Goal: Use online tool/utility: Utilize a website feature to perform a specific function

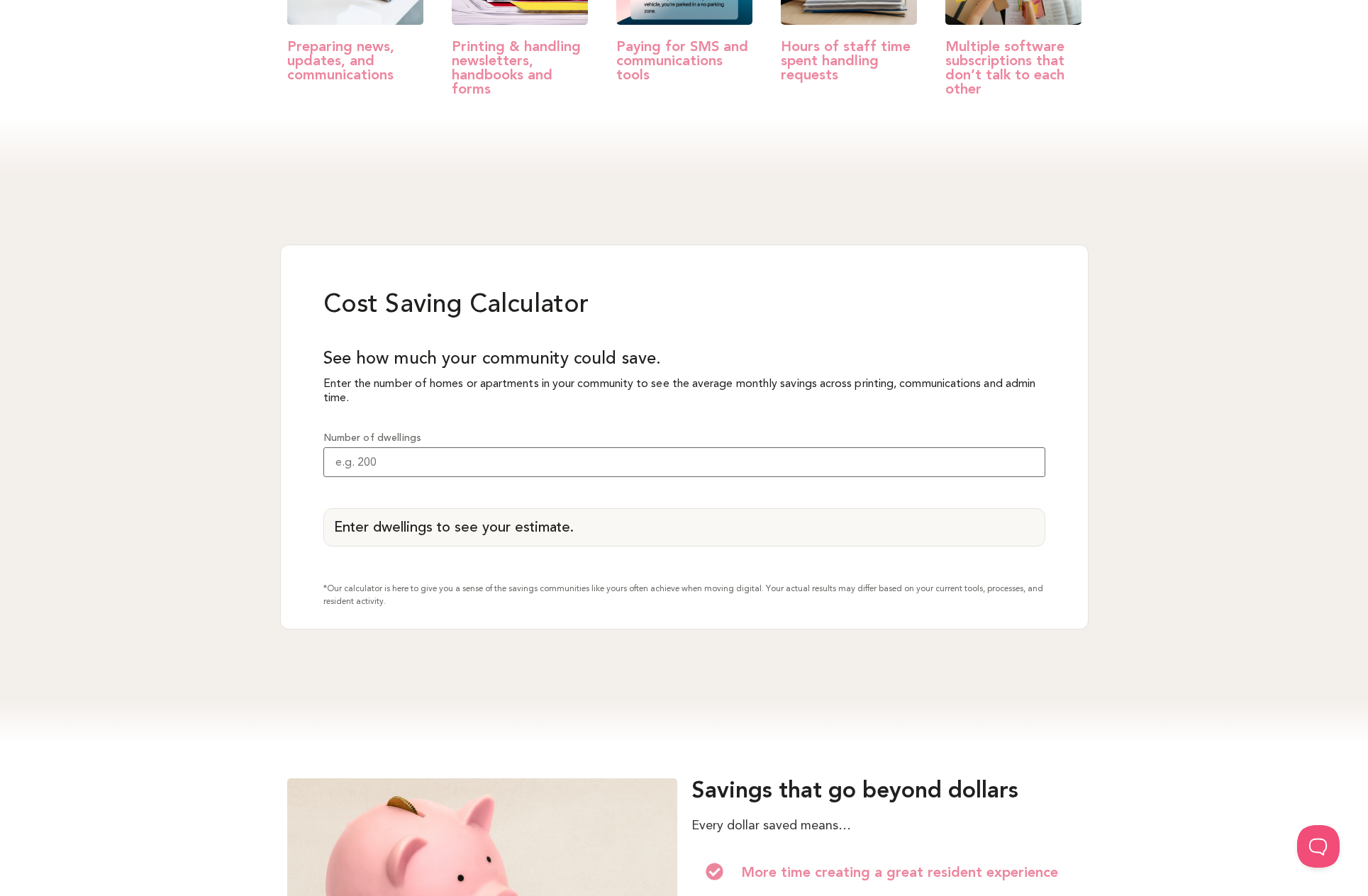
scroll to position [1104, 0]
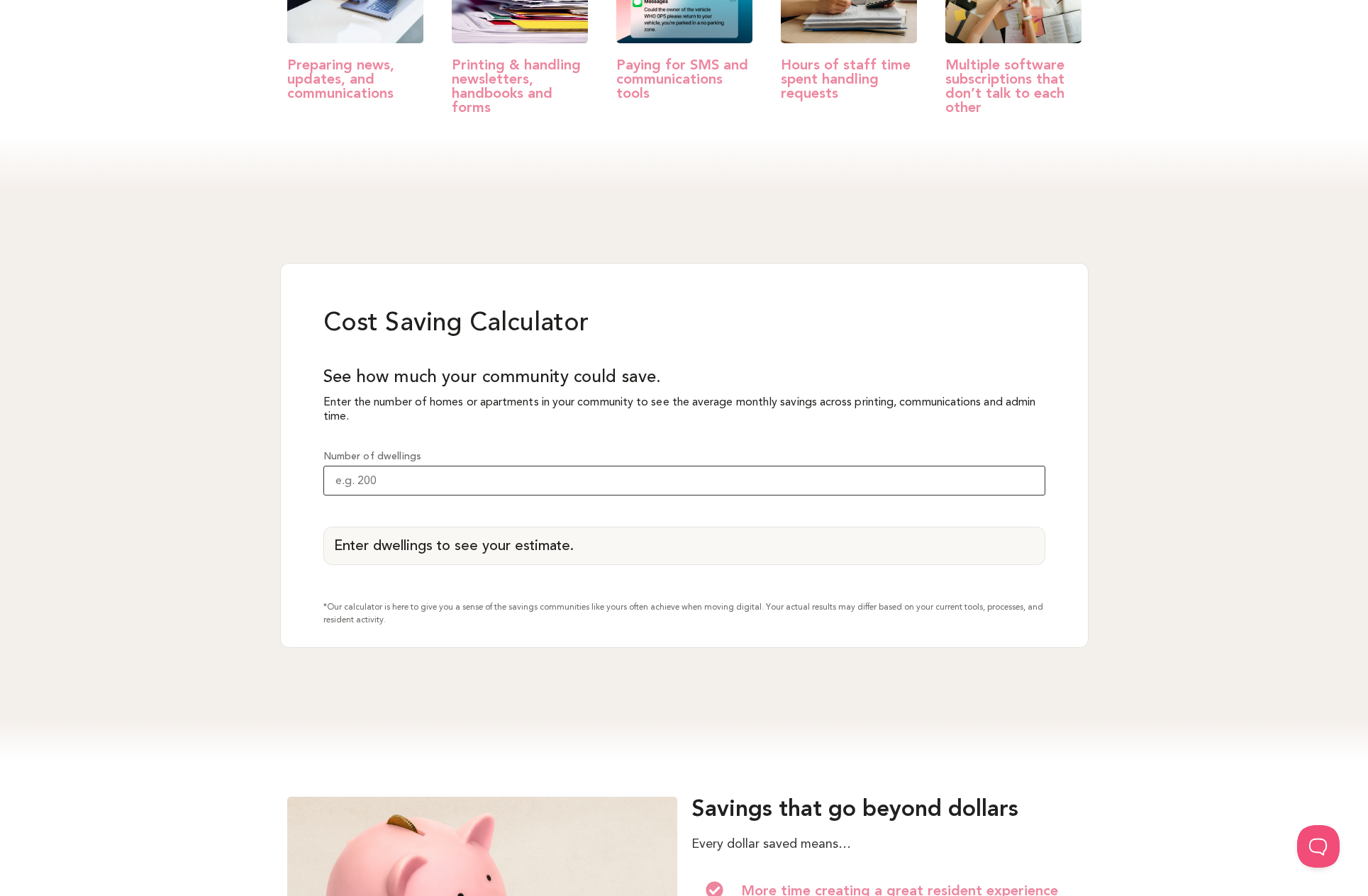
click at [465, 476] on input "Number of dwellings" at bounding box center [684, 481] width 722 height 30
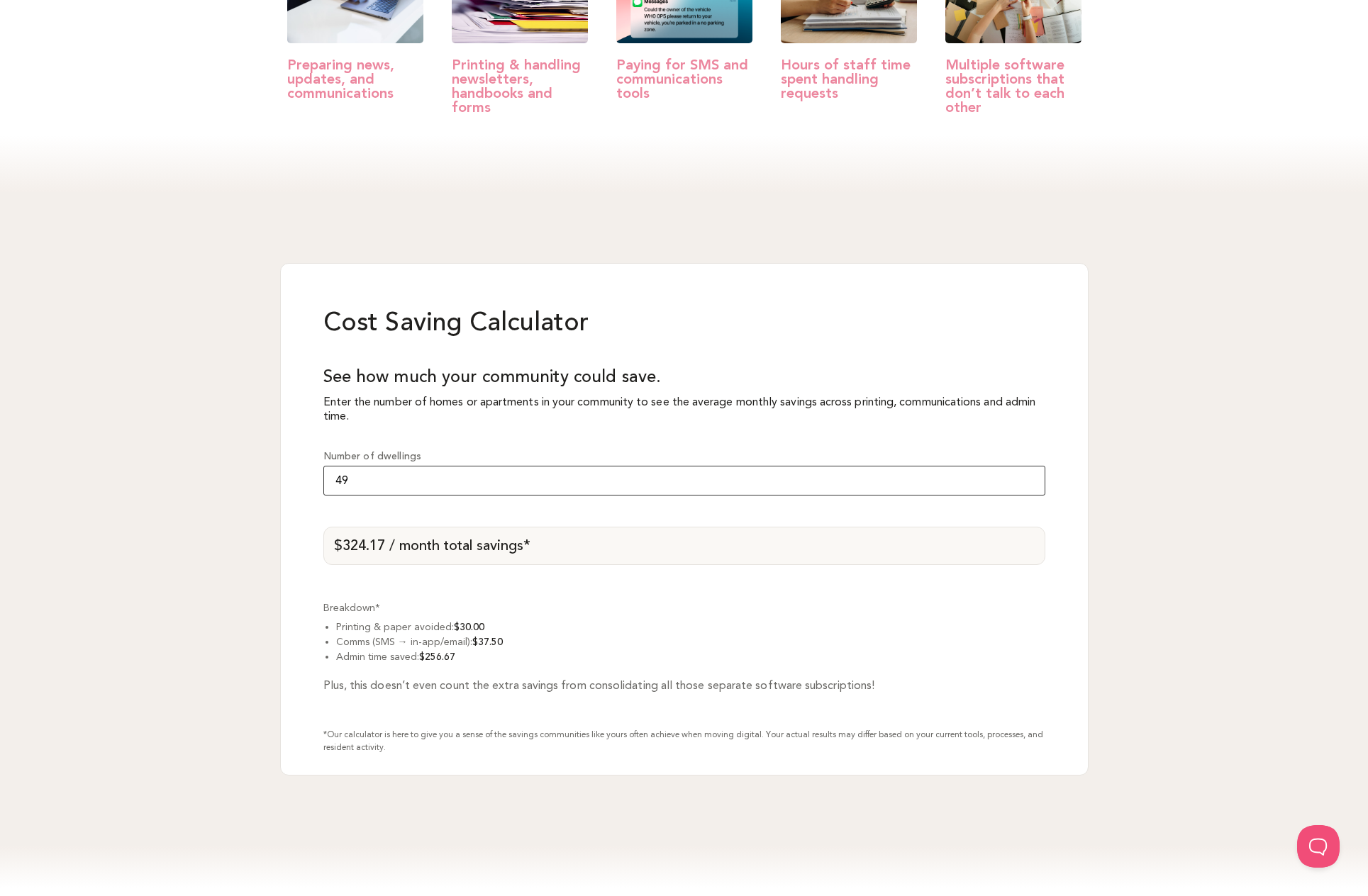
click at [1030, 483] on input "49" at bounding box center [684, 481] width 722 height 30
click at [1030, 483] on input "48" at bounding box center [684, 481] width 722 height 30
click at [1030, 483] on input "47" at bounding box center [684, 481] width 722 height 30
click at [1030, 483] on input "46" at bounding box center [684, 481] width 722 height 30
click at [1030, 483] on input "45" at bounding box center [684, 481] width 722 height 30
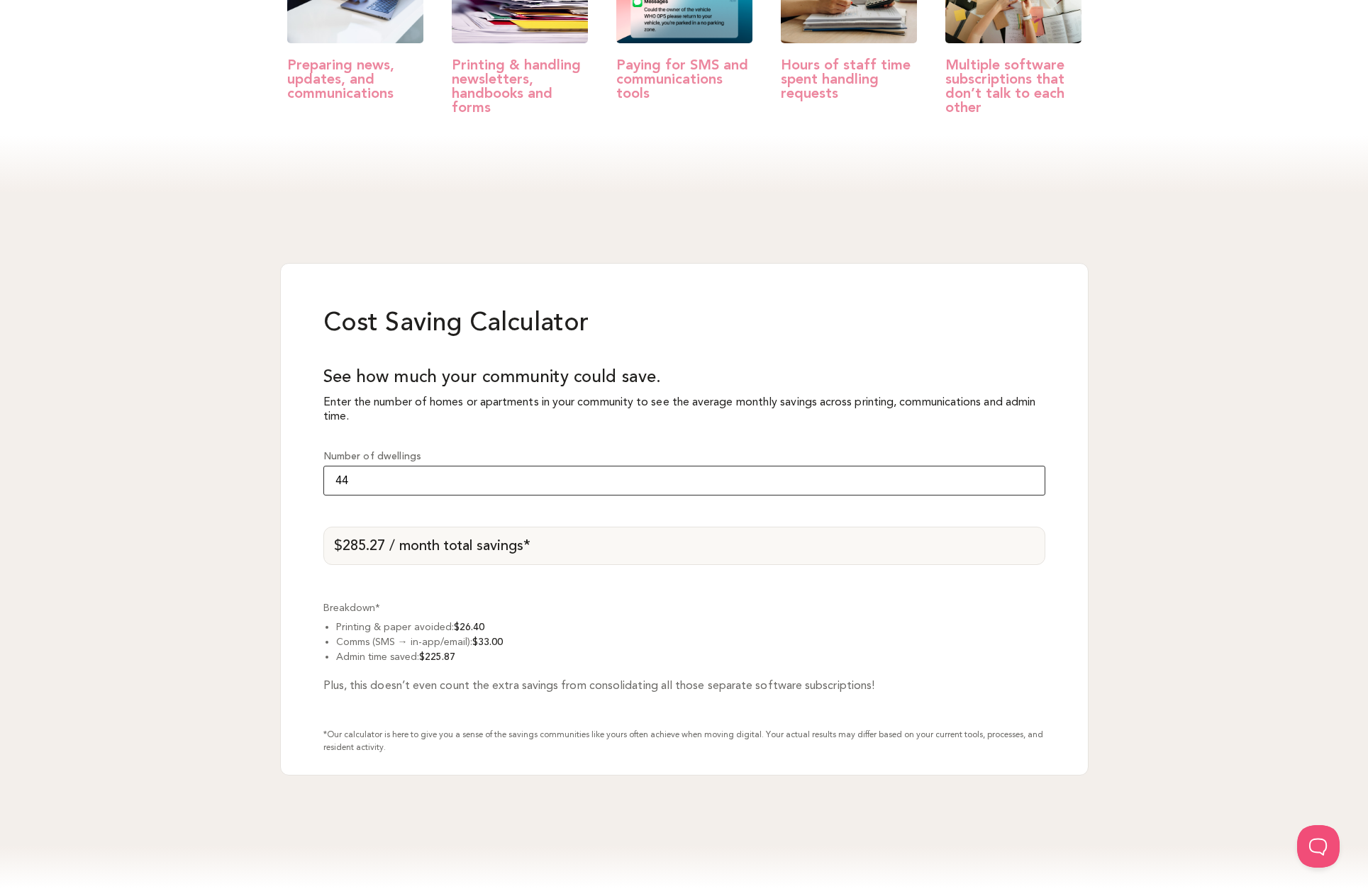
click at [1030, 483] on input "44" at bounding box center [684, 481] width 722 height 30
click at [1030, 483] on input "43" at bounding box center [684, 481] width 722 height 30
click at [1030, 483] on input "42" at bounding box center [684, 481] width 722 height 30
click at [1030, 483] on input "41" at bounding box center [684, 481] width 722 height 30
click at [1030, 483] on input "40" at bounding box center [684, 481] width 722 height 30
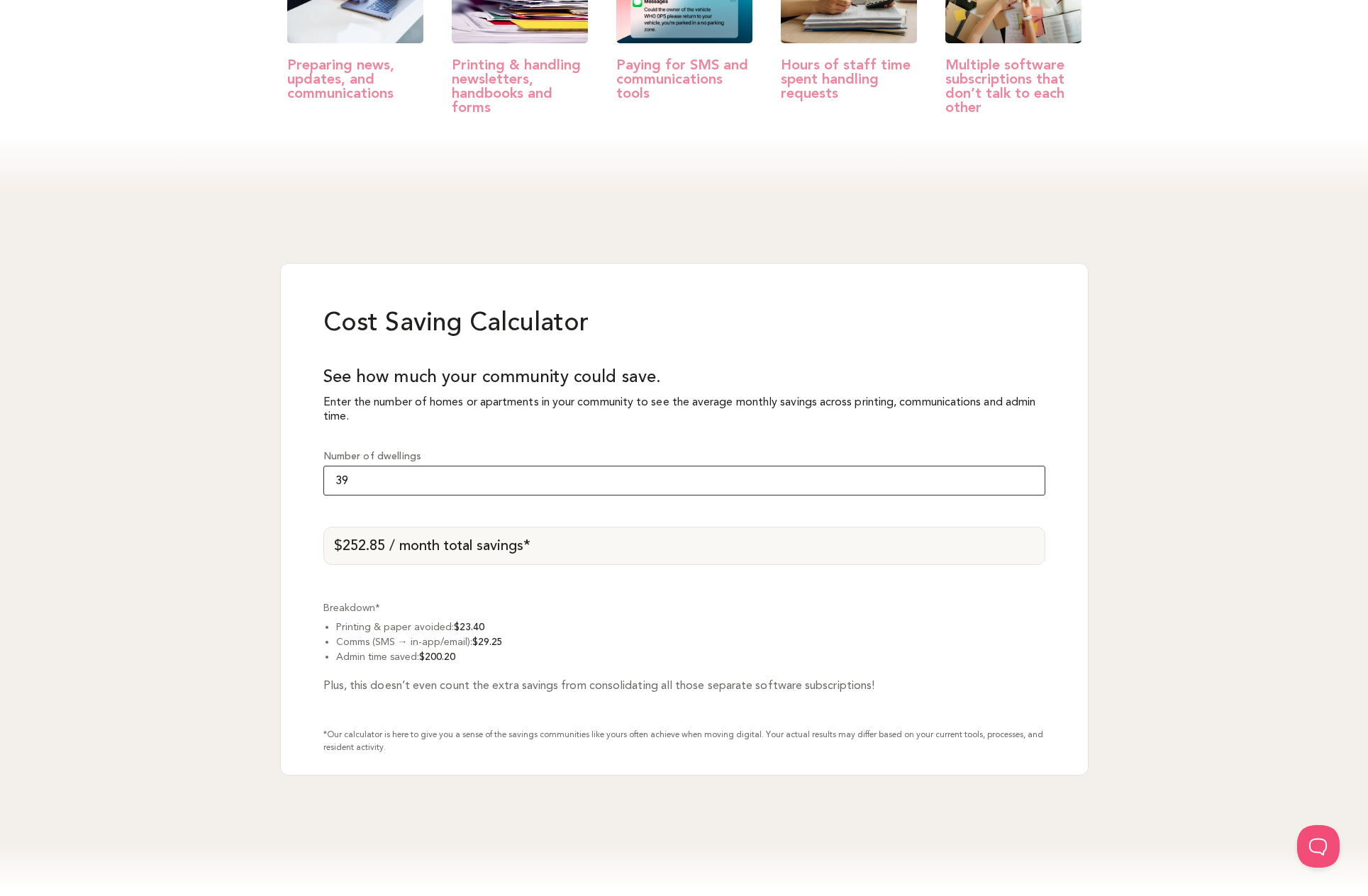
click at [1030, 483] on input "39" at bounding box center [684, 481] width 722 height 30
click at [1030, 483] on input "38" at bounding box center [684, 481] width 722 height 30
click at [1030, 483] on input "37" at bounding box center [684, 481] width 722 height 30
click at [1030, 483] on input "36" at bounding box center [684, 481] width 722 height 30
click at [1030, 483] on input "35" at bounding box center [684, 481] width 722 height 30
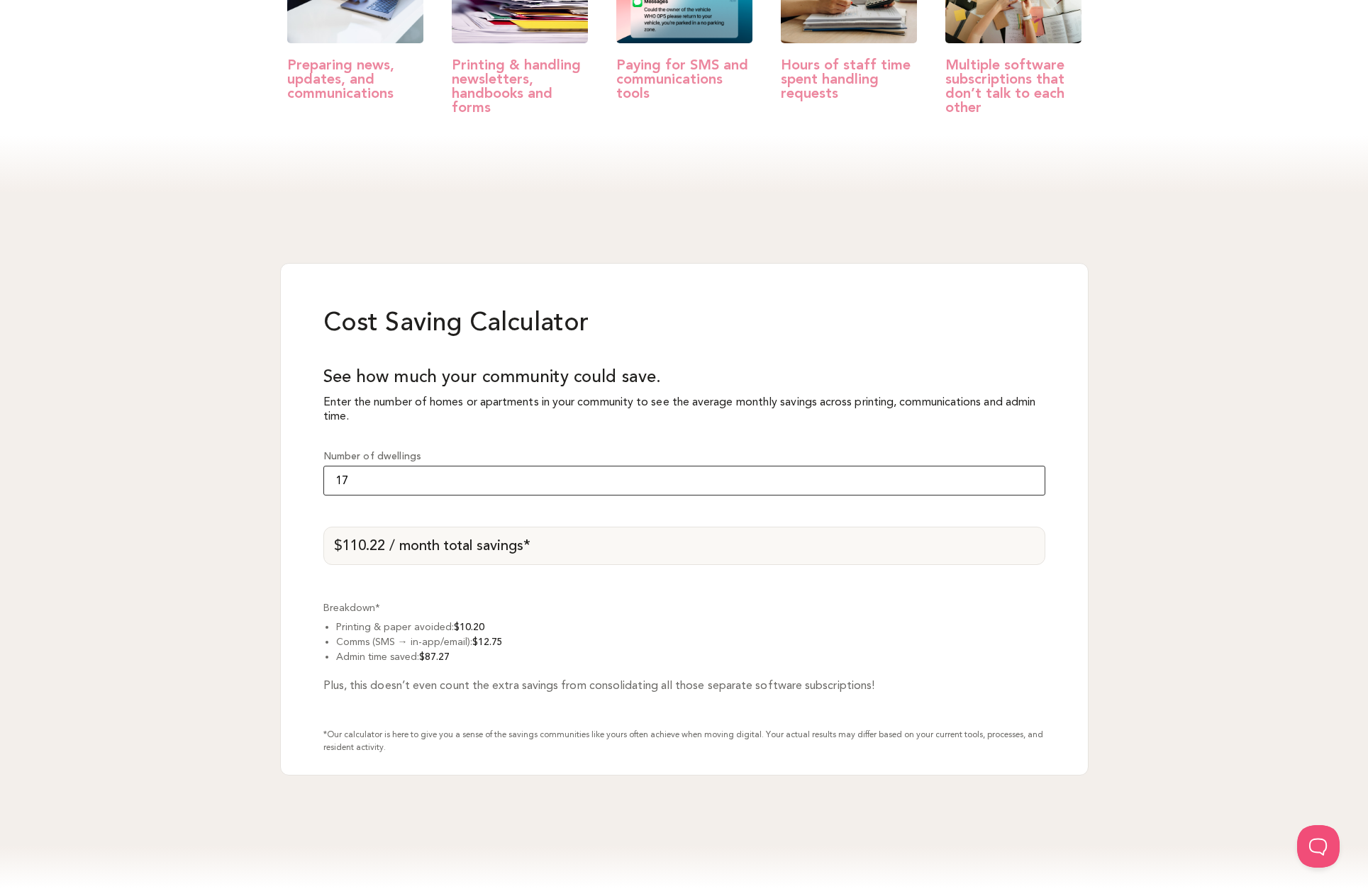
type input "17"
click at [1030, 483] on input "17" at bounding box center [684, 481] width 722 height 30
click at [779, 629] on li "Printing & paper avoided: $10.20" at bounding box center [690, 627] width 709 height 15
click at [559, 553] on div "$110.22 / month total savings*" at bounding box center [684, 546] width 722 height 38
drag, startPoint x: 554, startPoint y: 550, endPoint x: 400, endPoint y: 551, distance: 154.0
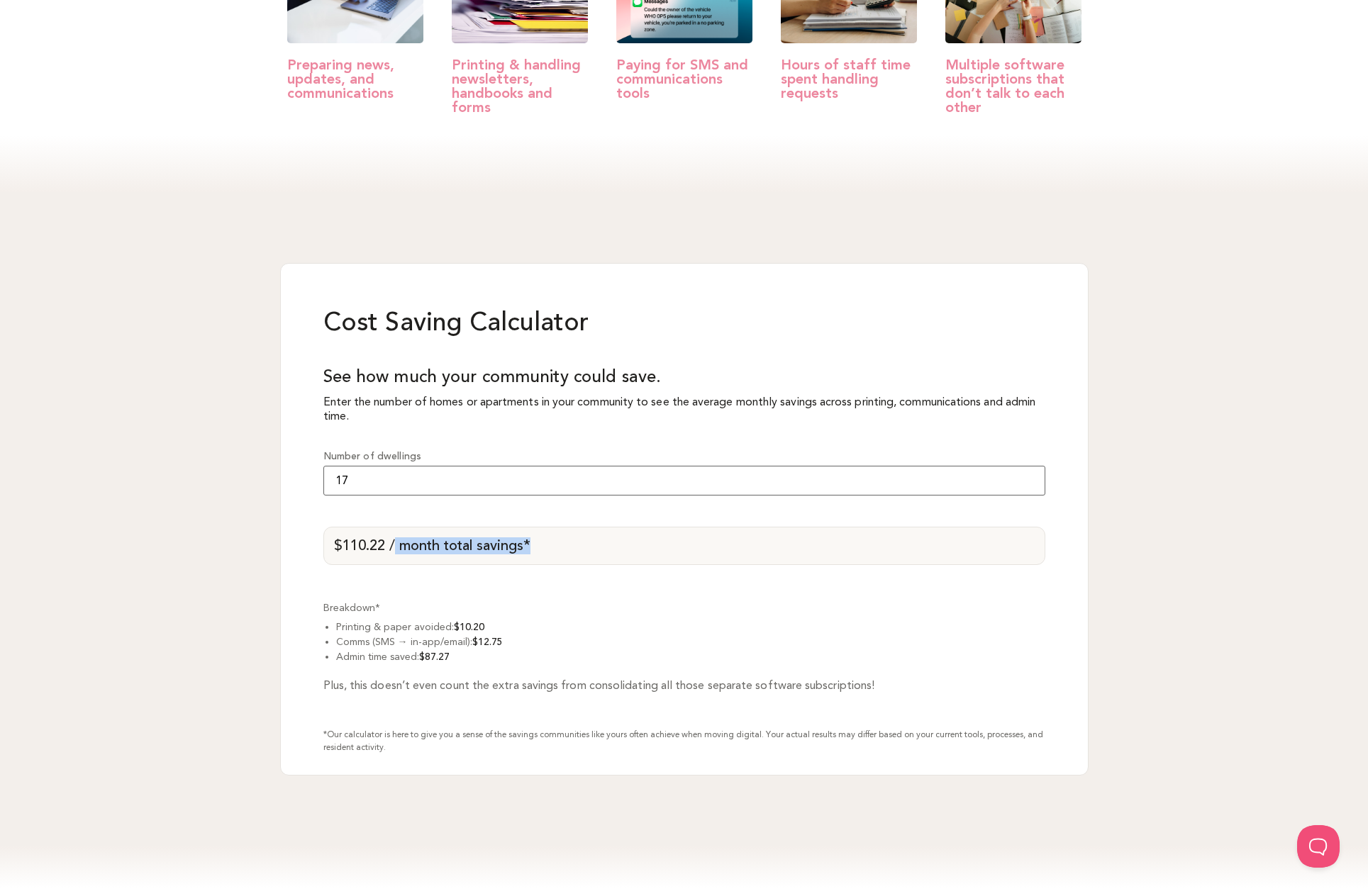
click at [400, 551] on div "$110.22 / month total savings*" at bounding box center [684, 546] width 722 height 38
click at [448, 550] on div "$110.22 / month total savings*" at bounding box center [684, 546] width 722 height 38
drag, startPoint x: 539, startPoint y: 546, endPoint x: 334, endPoint y: 548, distance: 205.0
click at [334, 548] on div "$110.22 / month total savings*" at bounding box center [684, 546] width 722 height 38
copy div "$110.22 / month total savings*"
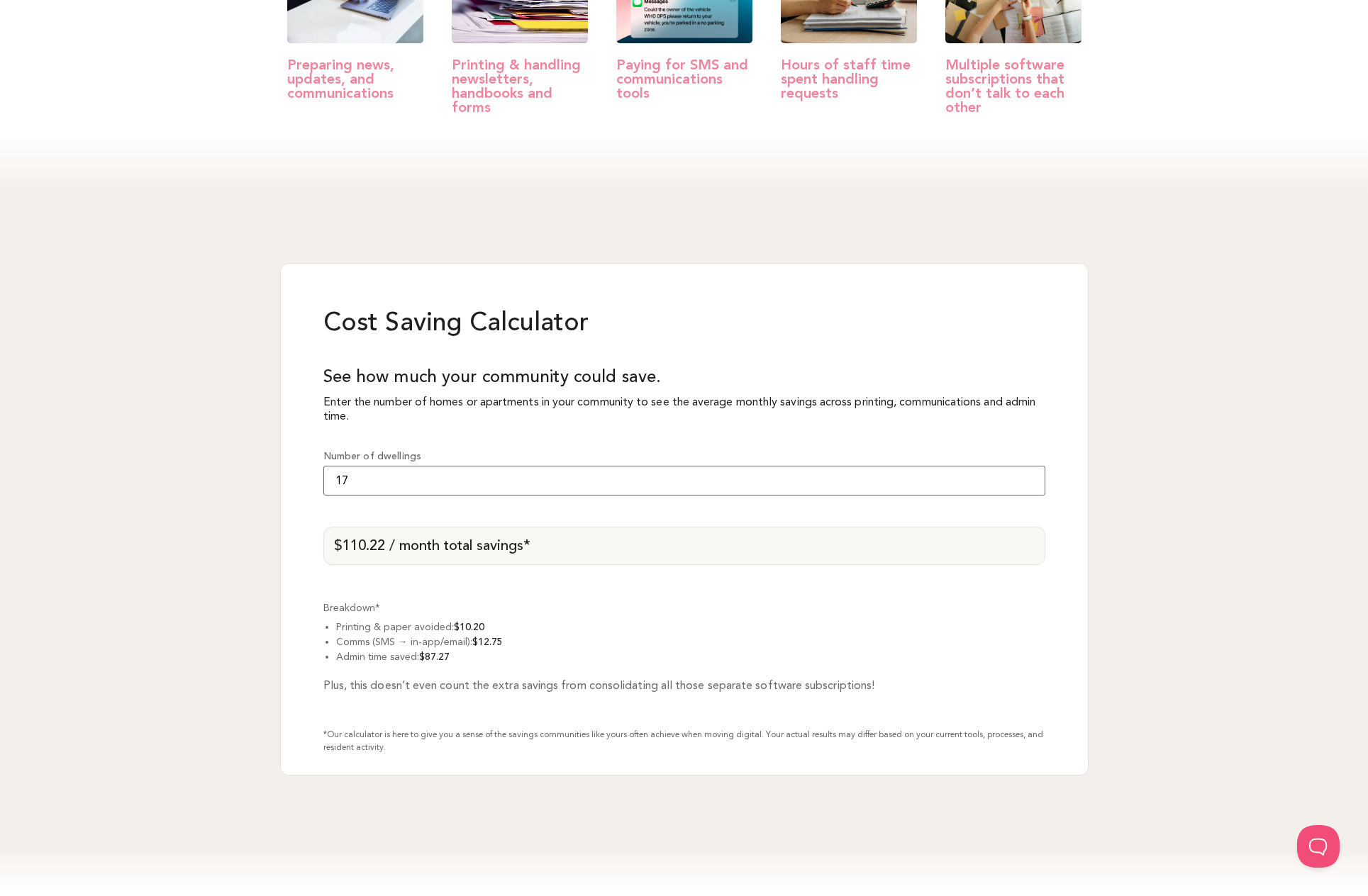
click at [1236, 485] on div "Cost Saving Calculator See how much your community could save. Enter the number…" at bounding box center [684, 520] width 1368 height 654
drag, startPoint x: 550, startPoint y: 546, endPoint x: 334, endPoint y: 547, distance: 216.0
click at [334, 547] on div "$110.22 / month total savings*" at bounding box center [684, 546] width 722 height 38
copy div "$110.22 / month total savings*"
click at [1194, 518] on div "Cost Saving Calculator See how much your community could save. Enter the number…" at bounding box center [684, 520] width 1368 height 654
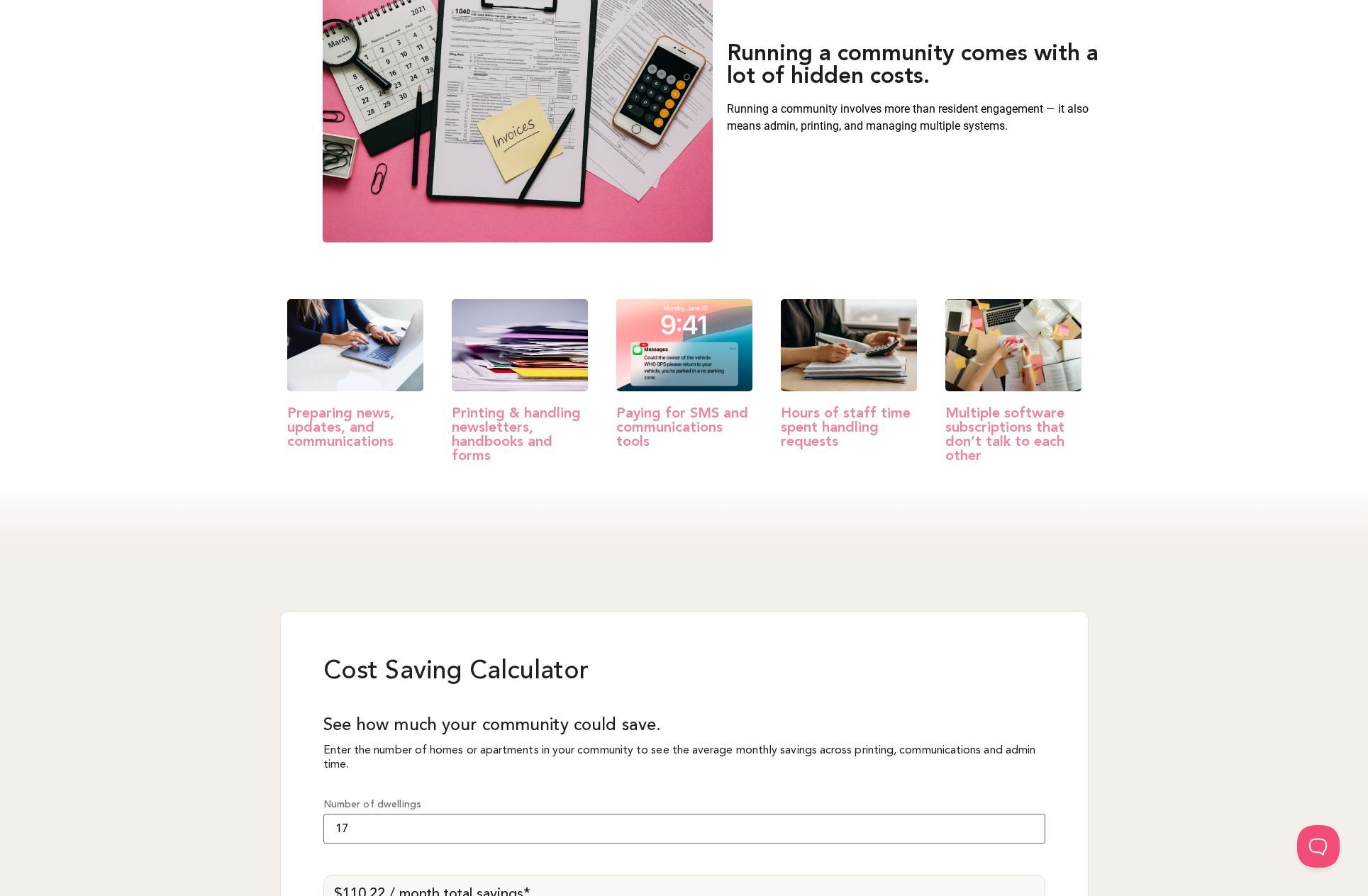
scroll to position [0, 0]
